Goal: Task Accomplishment & Management: Manage account settings

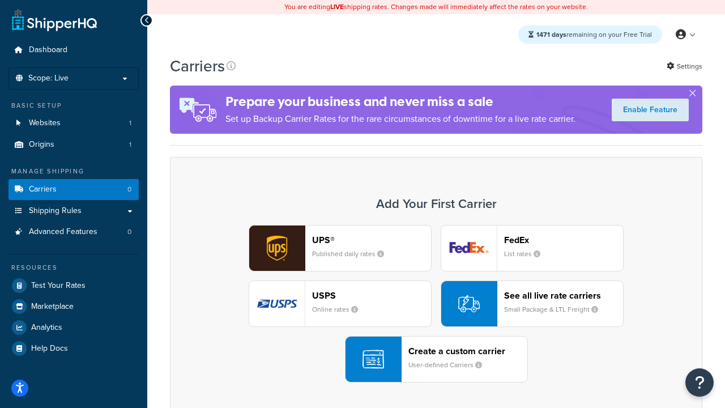
click at [436, 303] on div "UPS® Published daily rates FedEx List rates USPS Online rates See all live rate…" at bounding box center [436, 303] width 508 height 157
click at [563, 239] on header "FedEx" at bounding box center [563, 239] width 119 height 11
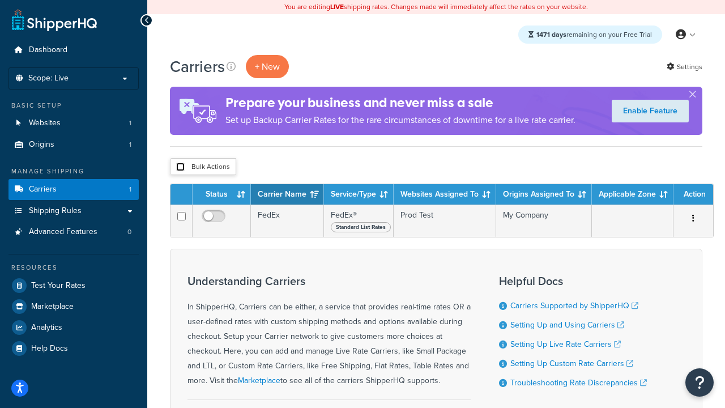
click at [180, 167] on input "checkbox" at bounding box center [180, 166] width 8 height 8
checkbox input "true"
click at [0, 0] on button "Delete" at bounding box center [0, 0] width 0 height 0
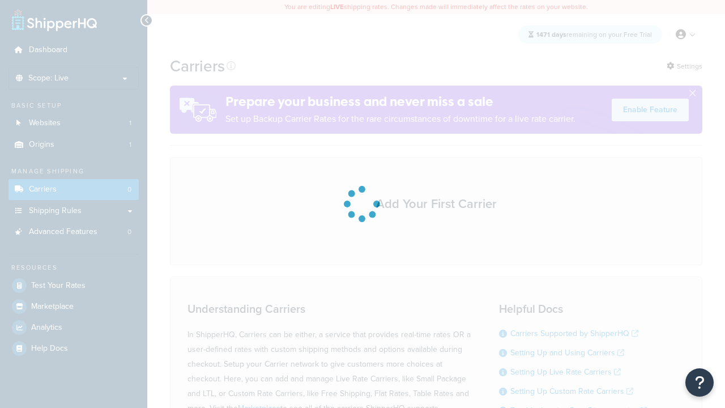
scroll to position [100, 0]
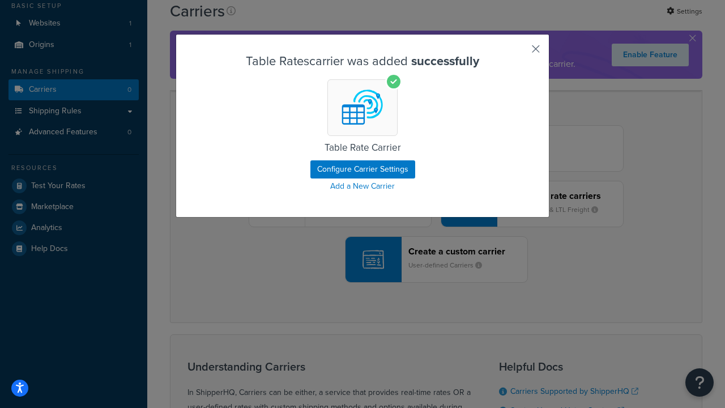
click at [518, 53] on button "button" at bounding box center [518, 53] width 3 height 3
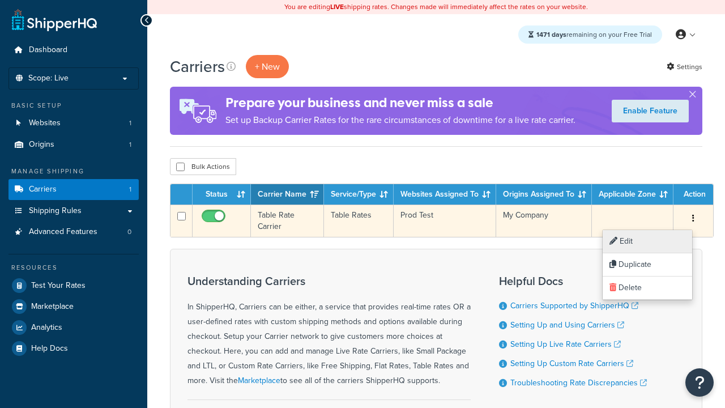
click at [647, 241] on link "Edit" at bounding box center [646, 241] width 89 height 23
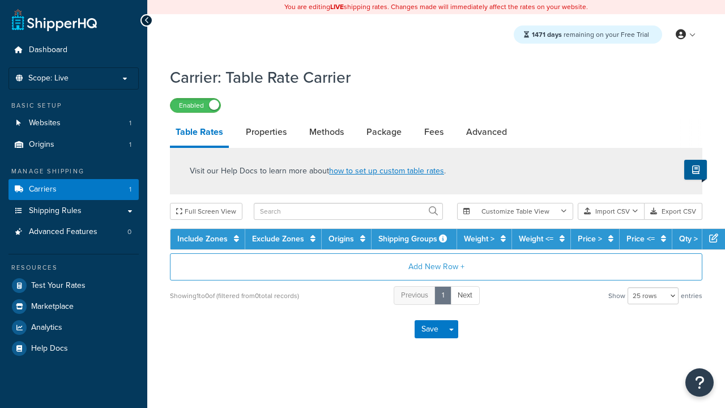
select select "25"
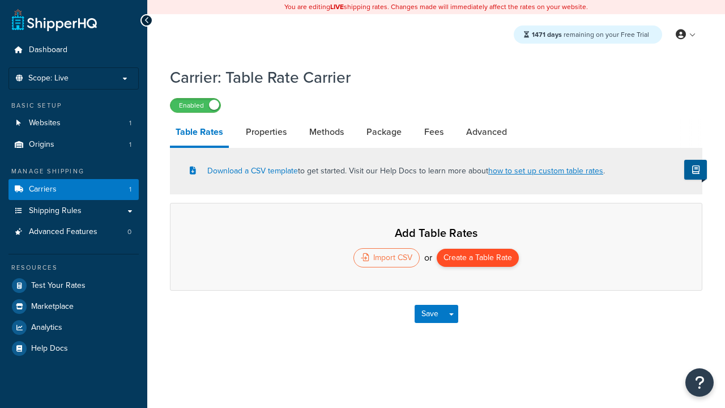
click at [477, 259] on button "Create a Table Rate" at bounding box center [477, 257] width 82 height 18
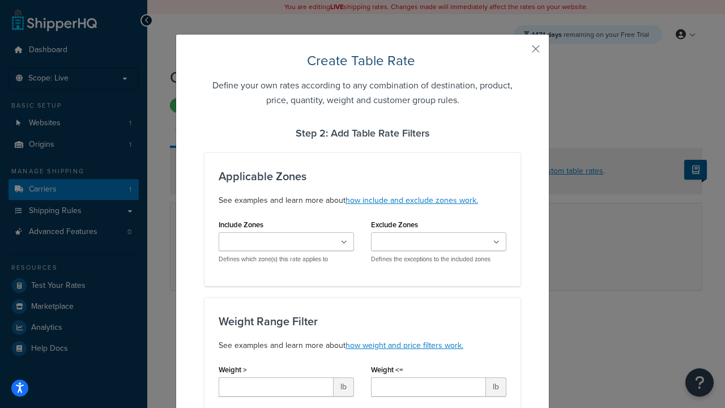
type input "10"
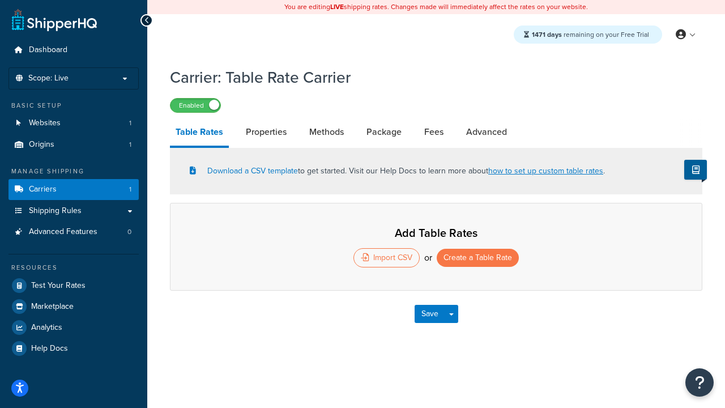
select select "25"
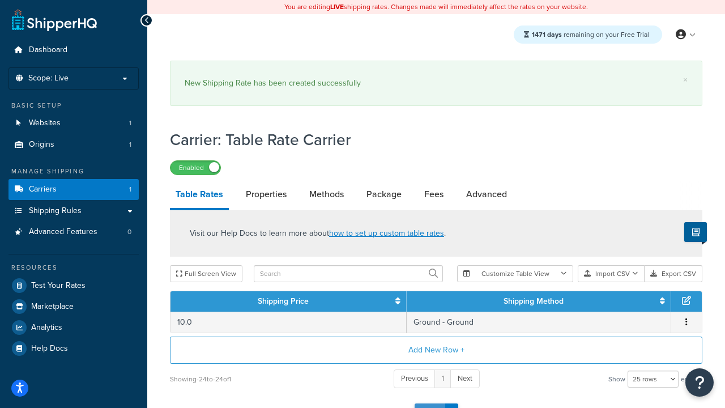
click at [429, 403] on button "Save" at bounding box center [429, 412] width 31 height 18
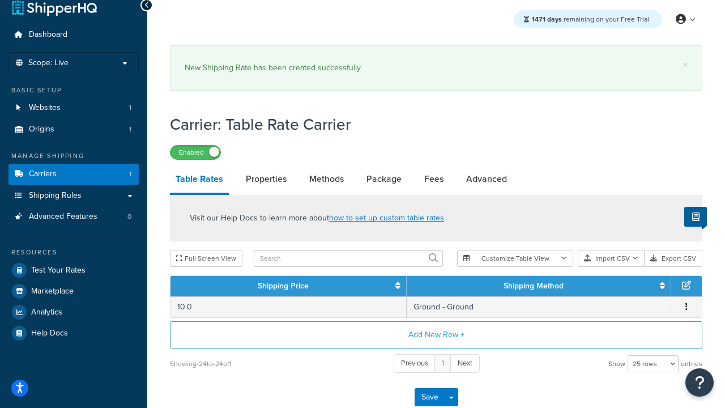
scroll to position [0, 0]
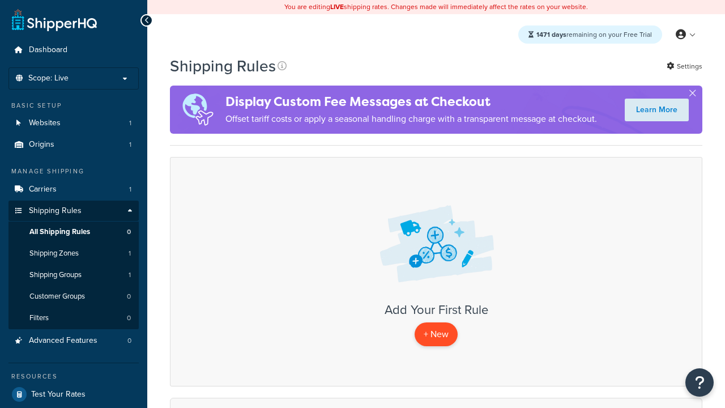
click at [436, 334] on p "+ New" at bounding box center [435, 333] width 43 height 23
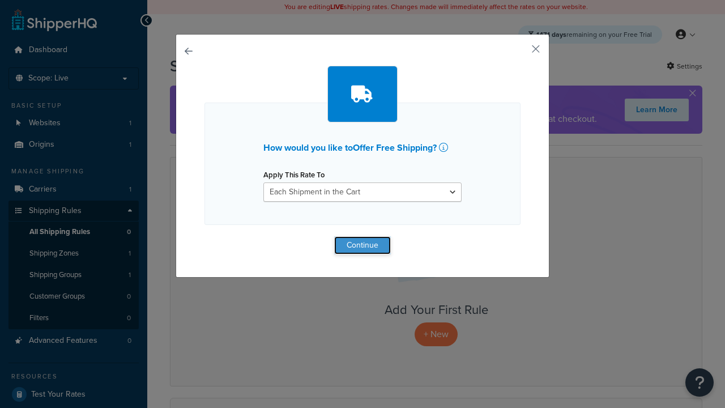
click at [362, 245] on button "Continue" at bounding box center [362, 245] width 57 height 18
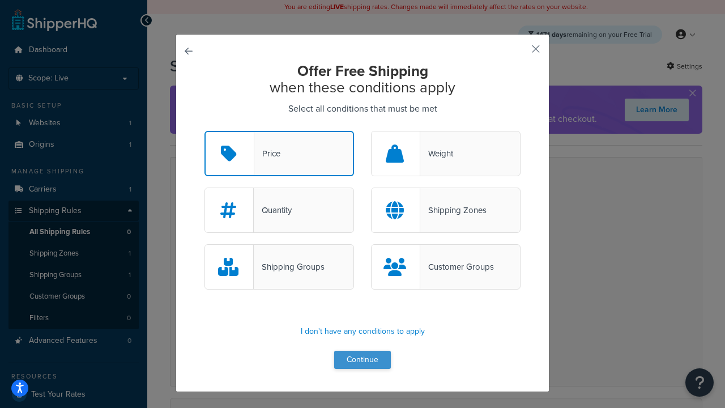
click at [362, 360] on button "Continue" at bounding box center [362, 359] width 57 height 18
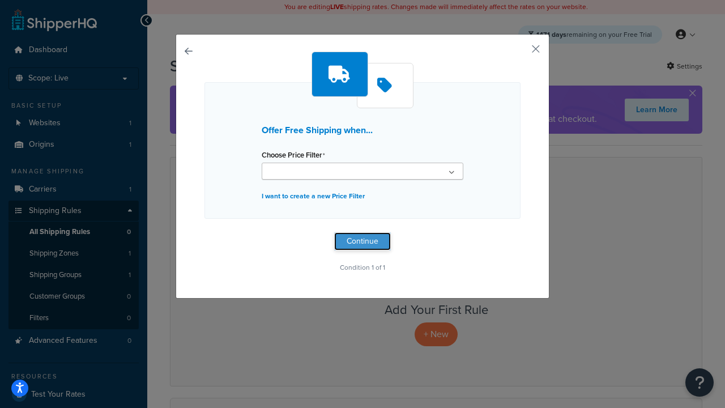
click at [362, 241] on button "Continue" at bounding box center [362, 241] width 57 height 18
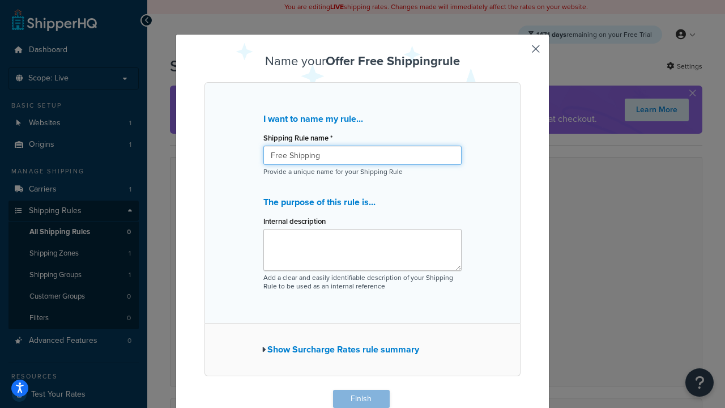
type input "Free Shipping"
click at [361, 398] on button "Finish" at bounding box center [361, 398] width 57 height 18
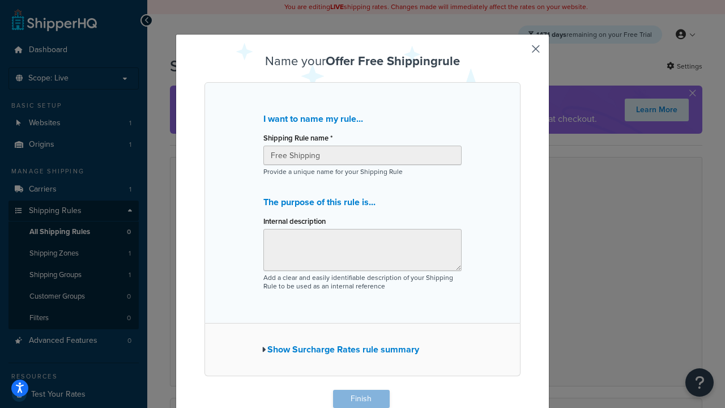
scroll to position [1, 0]
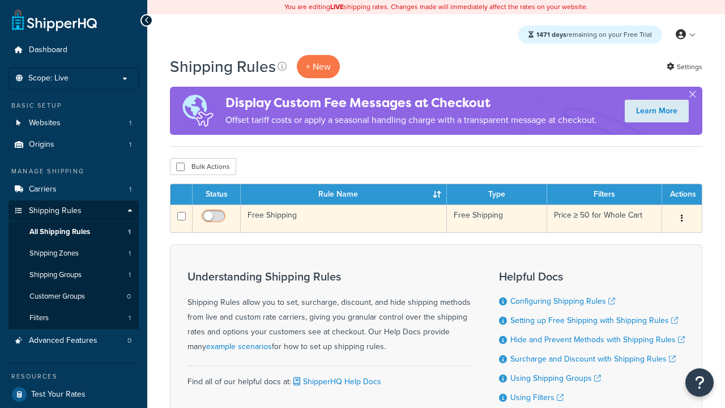
click at [215, 219] on input "checkbox" at bounding box center [214, 219] width 31 height 14
checkbox input "true"
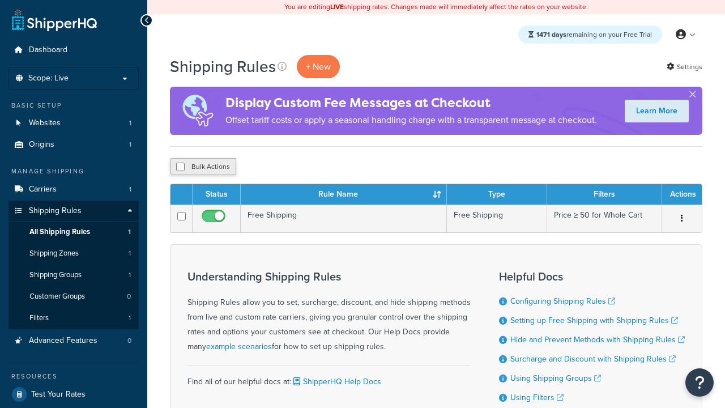
click at [203, 167] on button "Bulk Actions" at bounding box center [203, 166] width 66 height 17
checkbox input "true"
click at [305, 167] on button "Delete" at bounding box center [301, 166] width 39 height 17
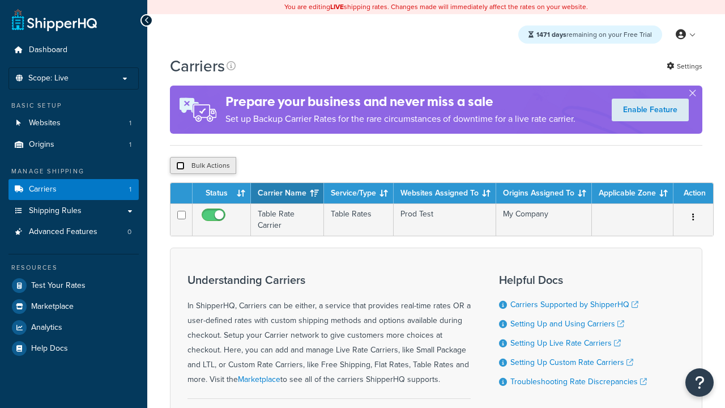
click at [180, 166] on input "checkbox" at bounding box center [180, 165] width 8 height 8
checkbox input "true"
click at [0, 0] on button "Delete" at bounding box center [0, 0] width 0 height 0
